Goal: Information Seeking & Learning: Learn about a topic

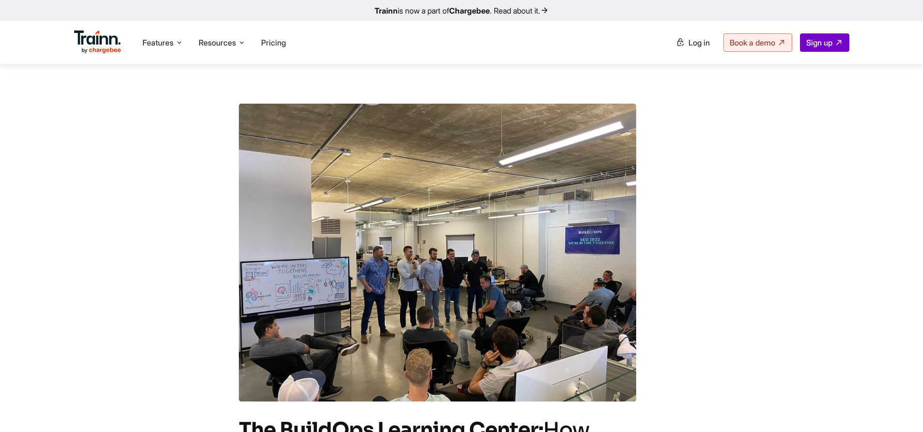
scroll to position [531, 0]
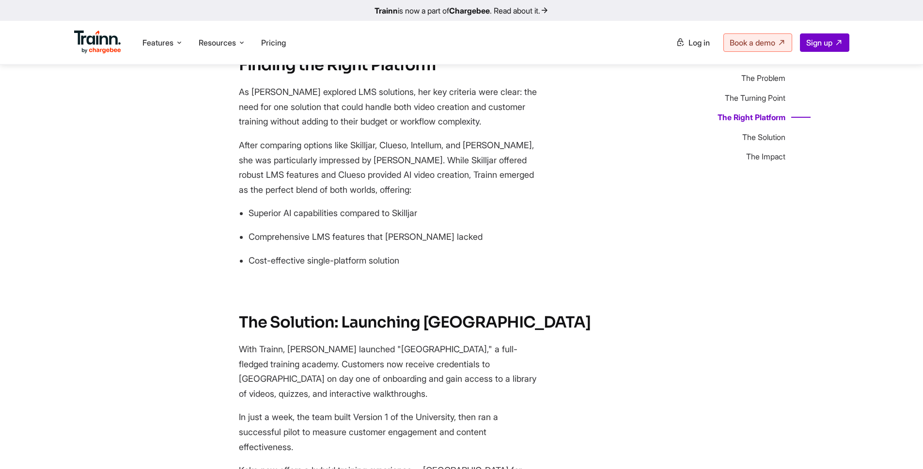
scroll to position [1122, 0]
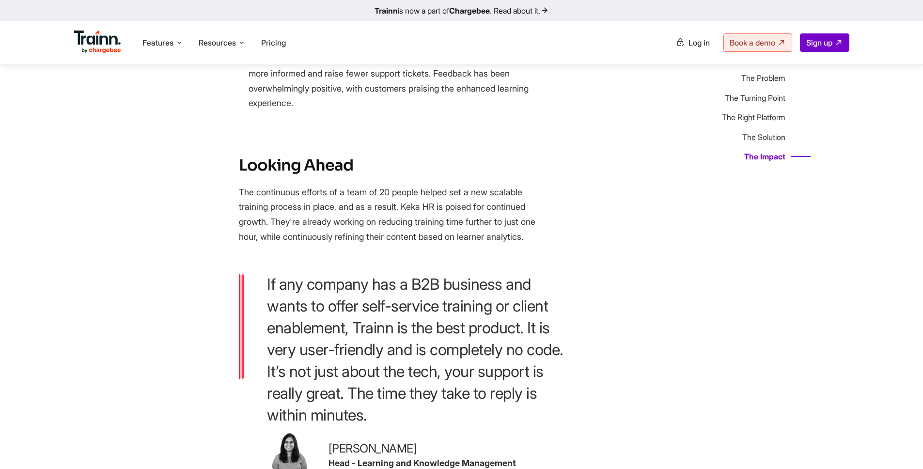
scroll to position [2190, 0]
